Goal: Information Seeking & Learning: Learn about a topic

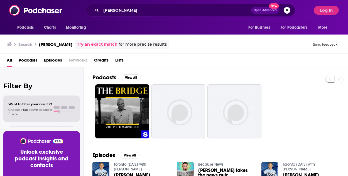
click at [345, 28] on div "Podcasts Charts Monitoring For Business For Podcasters More" at bounding box center [174, 28] width 348 height 14
drag, startPoint x: 169, startPoint y: 9, endPoint x: 105, endPoint y: 0, distance: 64.0
click at [105, 0] on div "Podcasts Charts Monitoring [PERSON_NAME] Open Advanced New For Business For Pod…" at bounding box center [174, 10] width 348 height 21
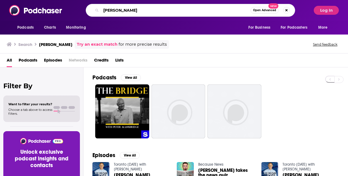
type input "P"
type input "Responsible Parenting"
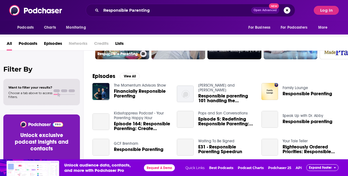
scroll to position [62, 0]
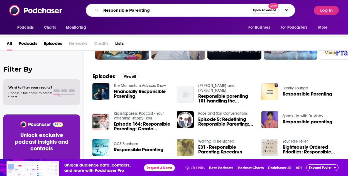
drag, startPoint x: 159, startPoint y: 12, endPoint x: 93, endPoint y: 3, distance: 66.0
click at [93, 3] on div "Podcasts Charts Monitoring Responsible Parenting Open Advanced New For Business…" at bounding box center [174, 10] width 348 height 21
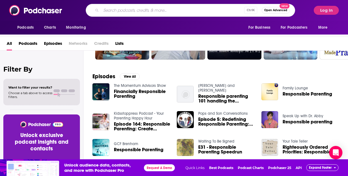
click at [22, 57] on div "Filter By Want to filter your results? Choose a tab above to access filters. [P…" at bounding box center [41, 139] width 83 height 176
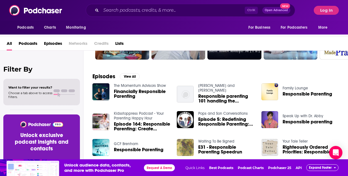
click at [132, 16] on div "Ctrl K Open Advanced New" at bounding box center [190, 10] width 209 height 13
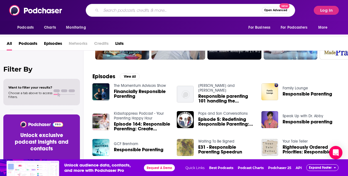
click at [127, 13] on input "Search podcasts, credits, & more..." at bounding box center [181, 10] width 160 height 9
click at [13, 73] on div "Filter By Want to filter your results? Choose a tab above to access filters. [P…" at bounding box center [41, 139] width 83 height 176
click at [122, 13] on input "Respo" at bounding box center [175, 10] width 149 height 9
click at [13, 58] on div "Filter By Want to filter your results? Choose a tab above to access filters. [P…" at bounding box center [41, 139] width 83 height 176
click at [150, 13] on input "Response" at bounding box center [175, 10] width 149 height 9
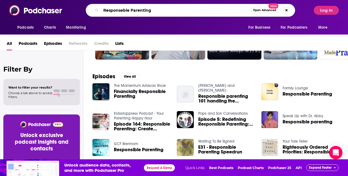
type input "Responseble Parenting"
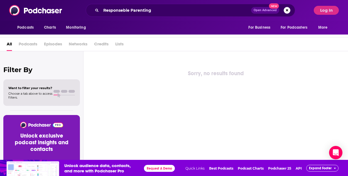
scroll to position [16, 0]
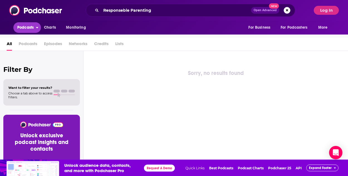
click at [14, 27] on button "Podcasts" at bounding box center [27, 27] width 28 height 11
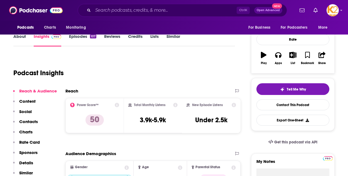
scroll to position [73, 0]
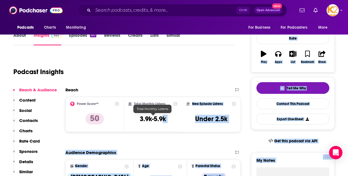
drag, startPoint x: 164, startPoint y: 114, endPoint x: 135, endPoint y: 112, distance: 29.3
click at [135, 112] on div "Total Monthly Listens 3.9k-5.9k" at bounding box center [153, 115] width 50 height 26
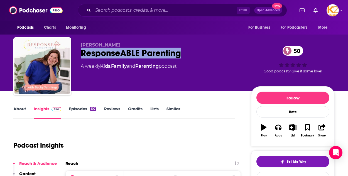
drag, startPoint x: 190, startPoint y: 51, endPoint x: 79, endPoint y: 50, distance: 110.7
click at [79, 50] on div "Becky Jennings ResponseABLE Parenting 50 A weekly Kids , Family and Parenting p…" at bounding box center [173, 67] width 321 height 60
copy h2 "ResponseABLE Parenting"
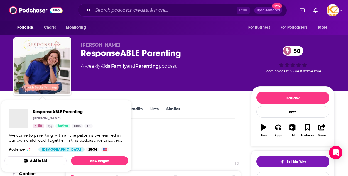
click at [9, 75] on div "Becky Jennings ResponseABLE Parenting 50 A weekly Kids , Family and Parenting p…" at bounding box center [174, 45] width 348 height 91
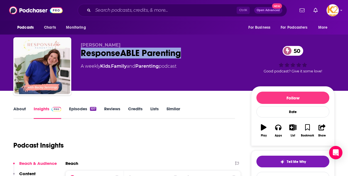
drag, startPoint x: 184, startPoint y: 53, endPoint x: 73, endPoint y: 53, distance: 111.0
click at [73, 53] on div "Becky Jennings ResponseABLE Parenting 50 A weekly Kids , Family and Parenting p…" at bounding box center [173, 67] width 321 height 60
copy h2 "ResponseABLE Parenting"
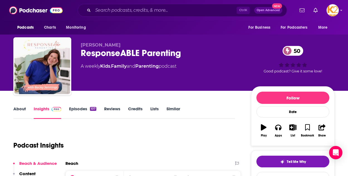
click at [14, 16] on div "Podcasts Charts Monitoring Ctrl K Open Advanced New For Business For Podcasters…" at bounding box center [174, 10] width 348 height 21
drag, startPoint x: 186, startPoint y: 53, endPoint x: 72, endPoint y: 48, distance: 113.9
drag, startPoint x: 72, startPoint y: 48, endPoint x: 171, endPoint y: 62, distance: 99.6
drag, startPoint x: 171, startPoint y: 62, endPoint x: 153, endPoint y: 24, distance: 41.4
click at [153, 24] on div "Podcasts Charts Monitoring For Business For Podcasters More" at bounding box center [174, 28] width 348 height 14
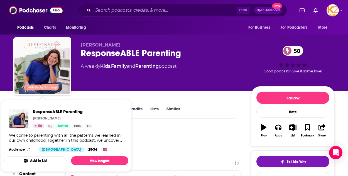
click at [12, 80] on div "Becky Jennings ResponseABLE Parenting 50 A weekly Kids , Family and Parenting p…" at bounding box center [173, 61] width 329 height 60
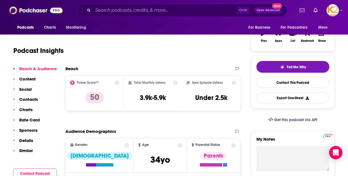
scroll to position [100, 0]
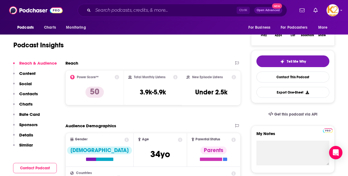
click at [5, 33] on div "Podcasts Charts Monitoring For Business For Podcasters More" at bounding box center [174, 28] width 348 height 14
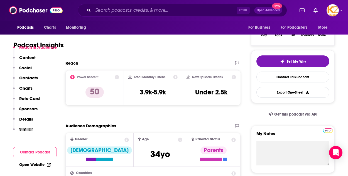
scroll to position [116, 0]
